Goal: Information Seeking & Learning: Learn about a topic

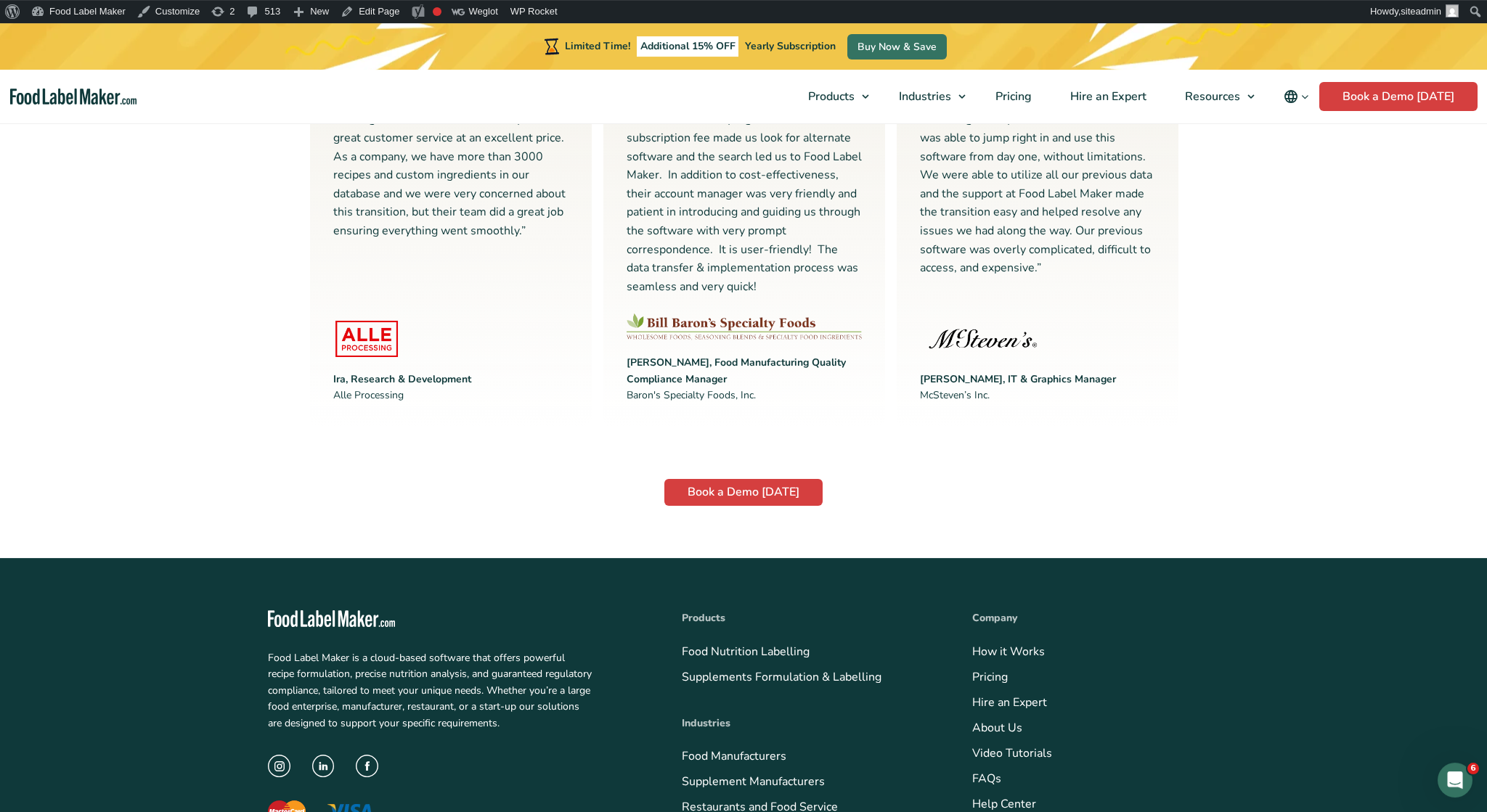
scroll to position [3623, 0]
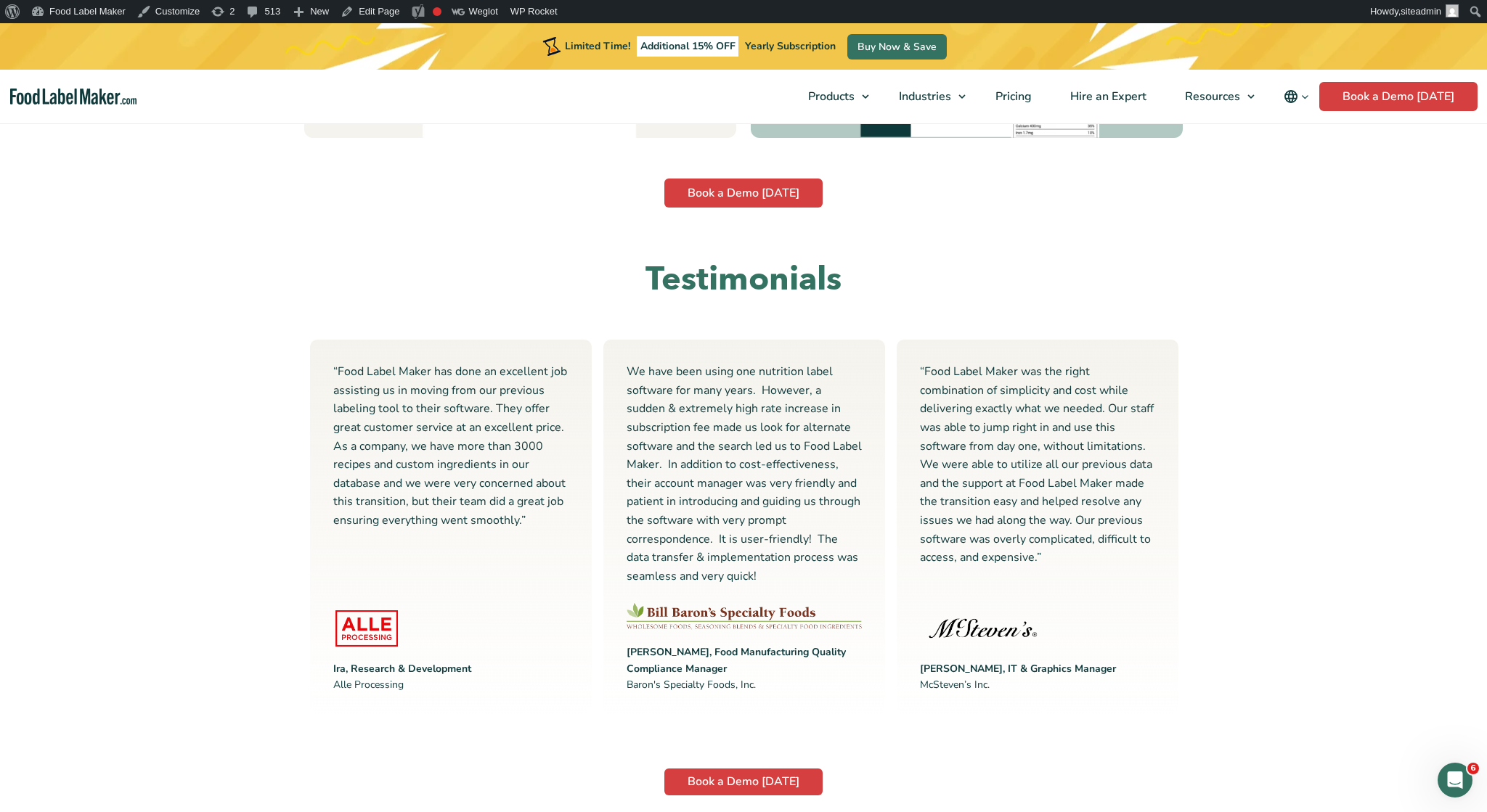
drag, startPoint x: 1083, startPoint y: 488, endPoint x: 784, endPoint y: 479, distance: 299.1
click at [784, 479] on div "“Food Label Maker has done an excellent job assisting us in moving from our pre…" at bounding box center [744, 527] width 880 height 388
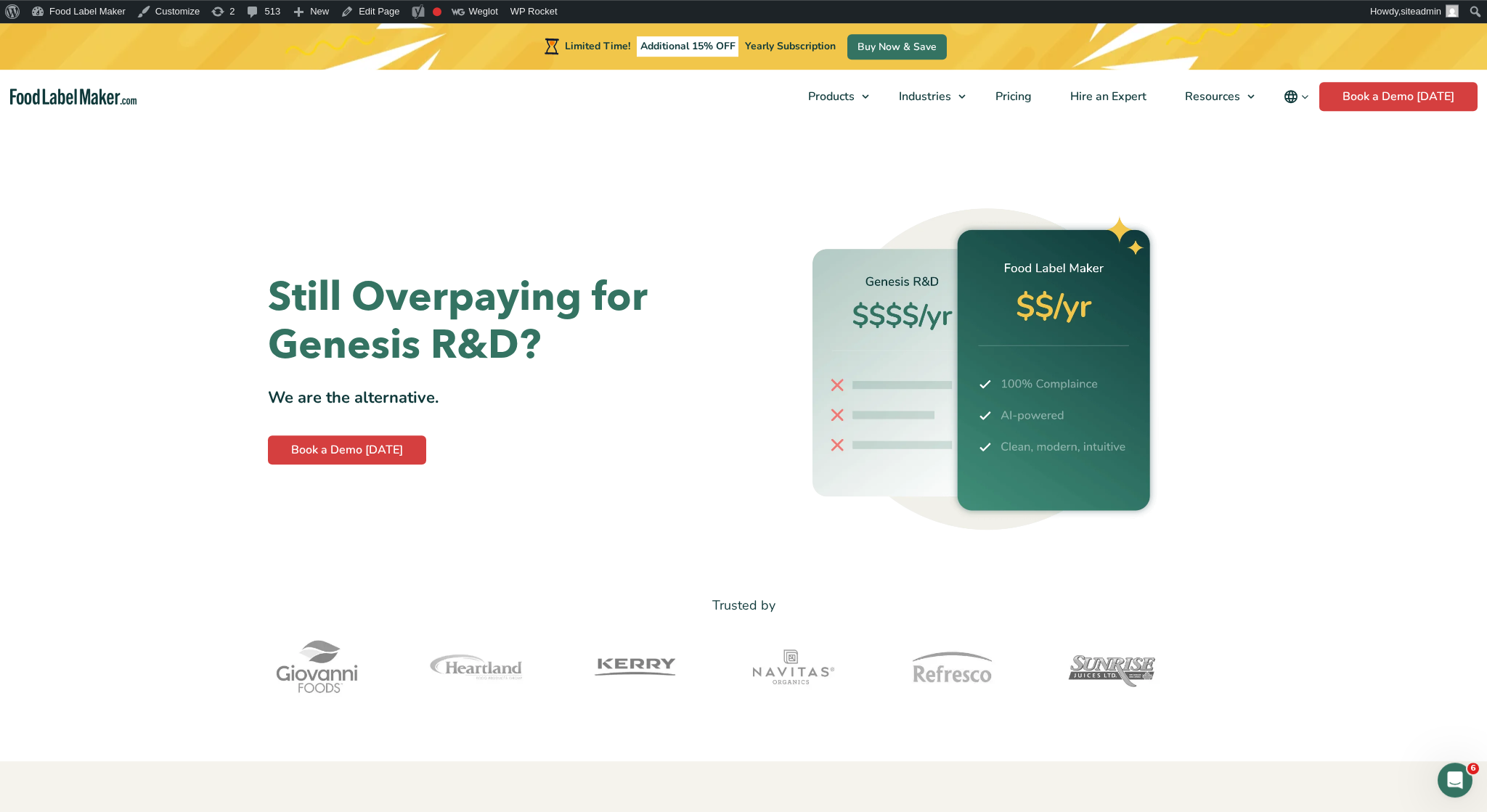
scroll to position [0, 0]
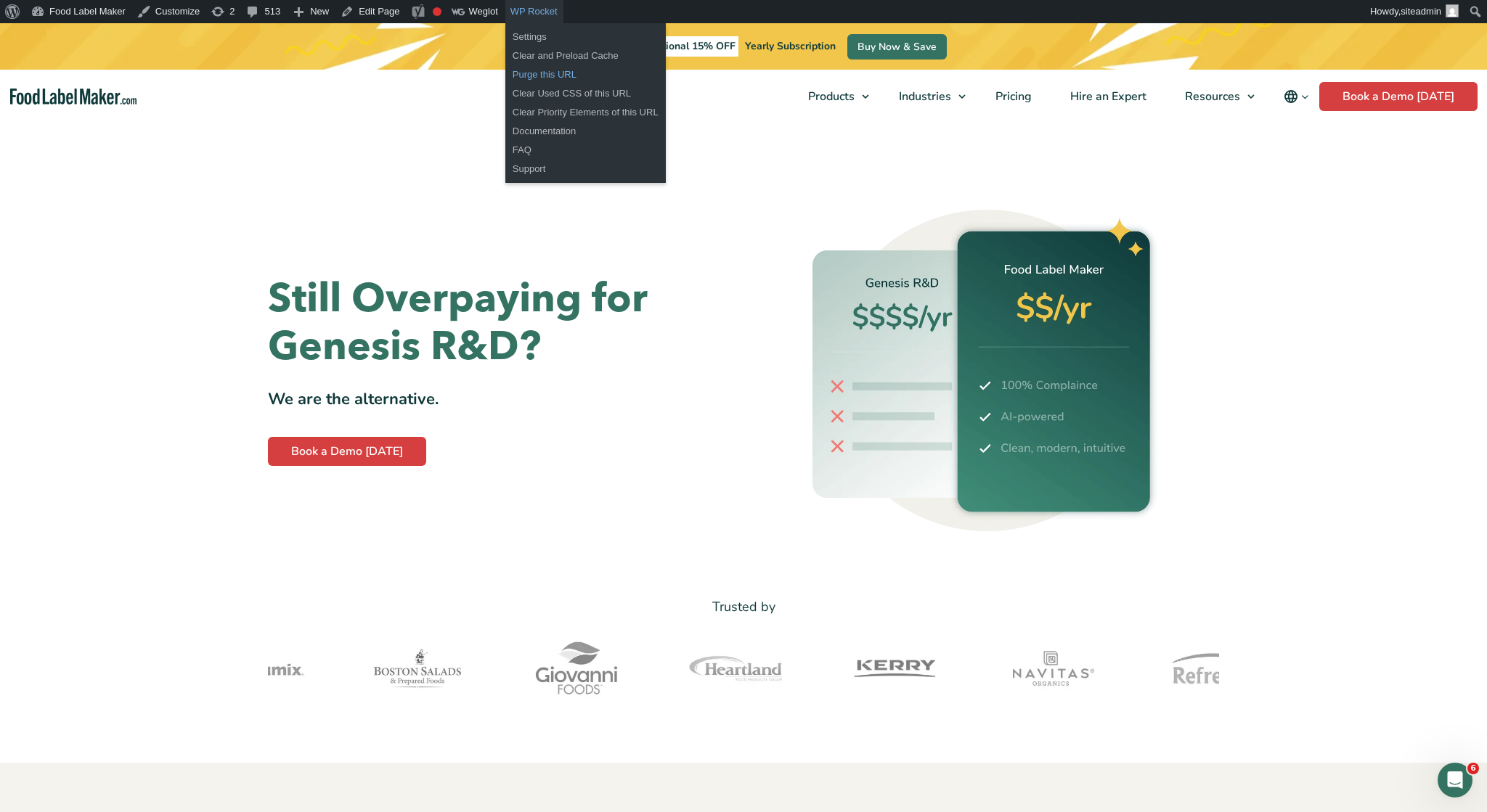
click at [528, 72] on link "Purge this URL" at bounding box center [586, 74] width 161 height 19
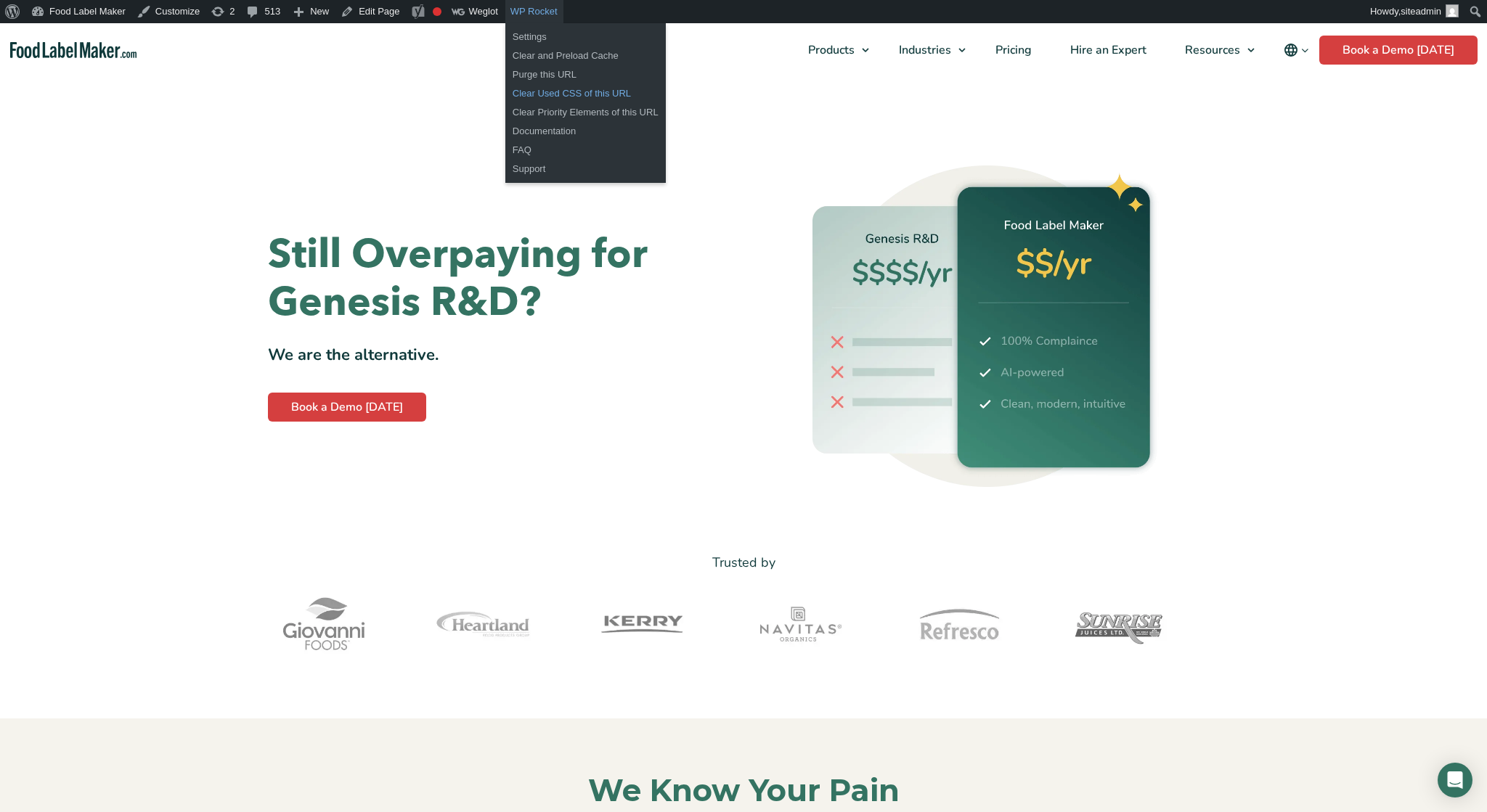
click at [547, 91] on link "Clear Used CSS of this URL" at bounding box center [586, 93] width 161 height 19
